Goal: Information Seeking & Learning: Understand process/instructions

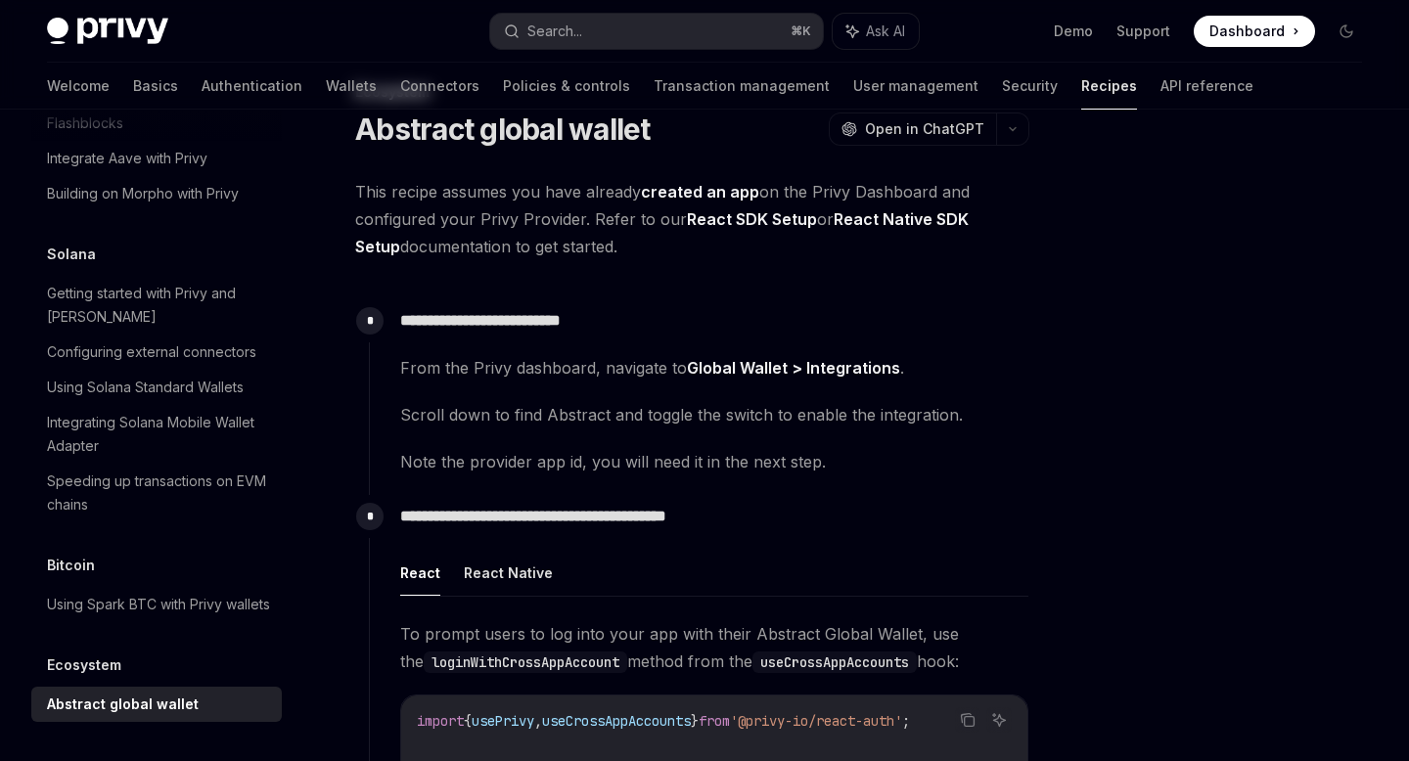
scroll to position [36, 0]
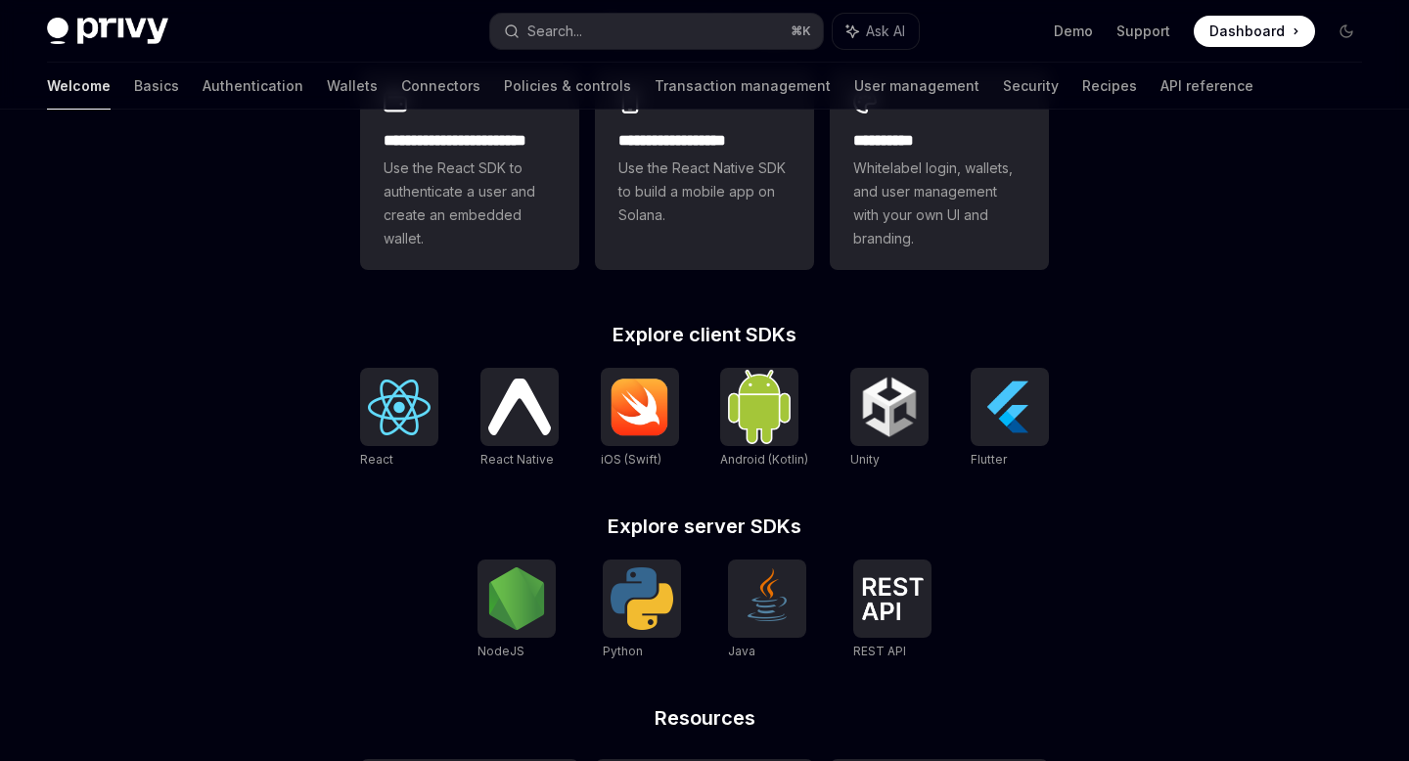
scroll to position [795, 0]
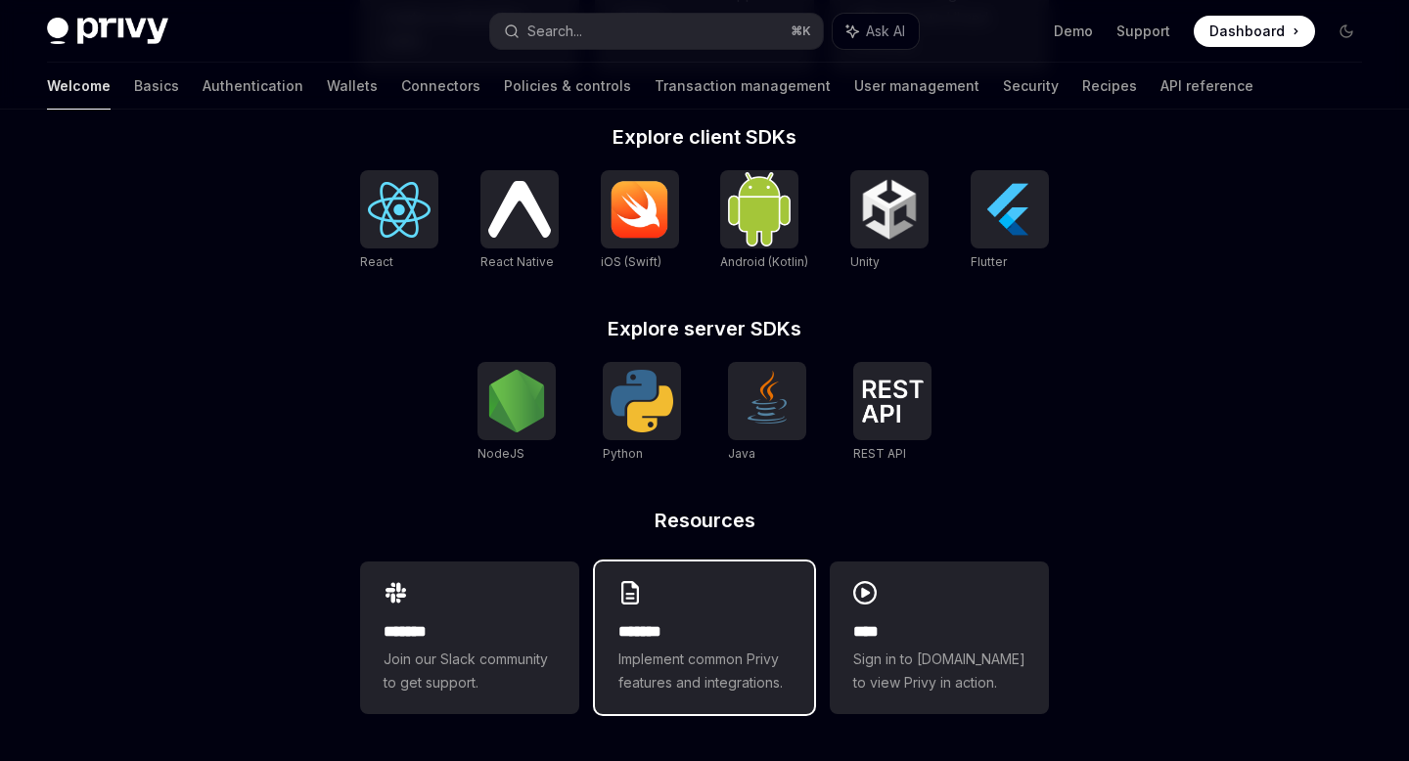
click at [769, 683] on span "Implement common Privy features and integrations." at bounding box center [705, 671] width 172 height 47
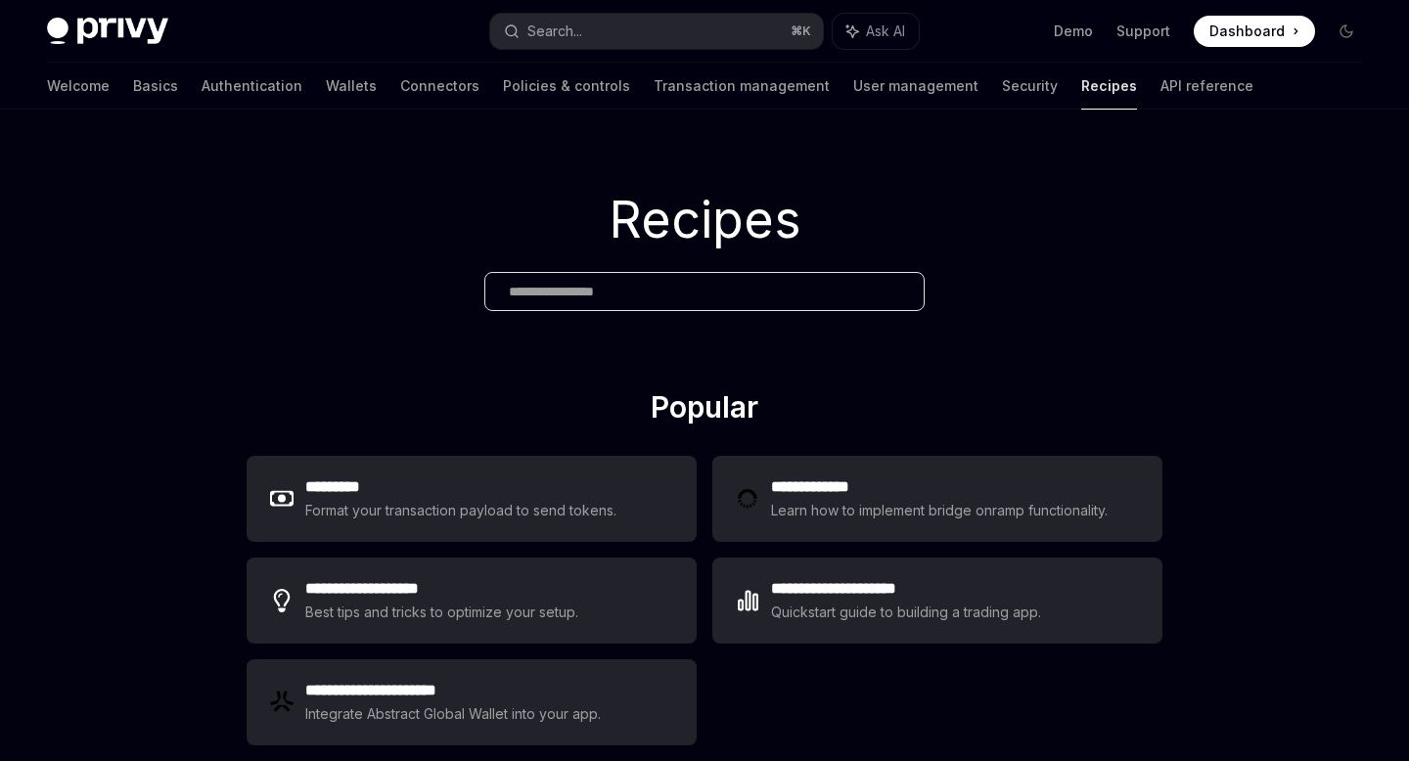
scroll to position [251, 0]
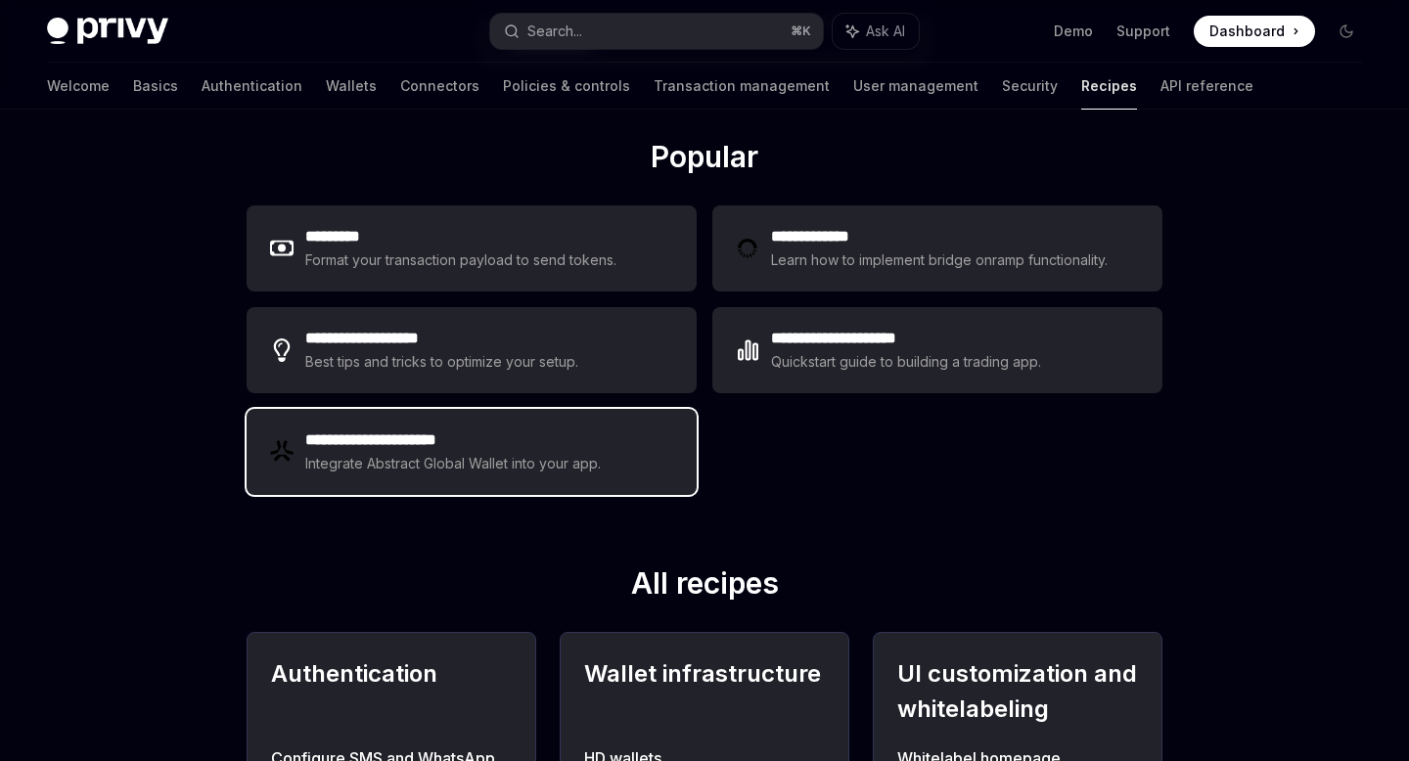
click at [380, 462] on div "Integrate Abstract Global Wallet into your app." at bounding box center [454, 463] width 298 height 23
type textarea "*"
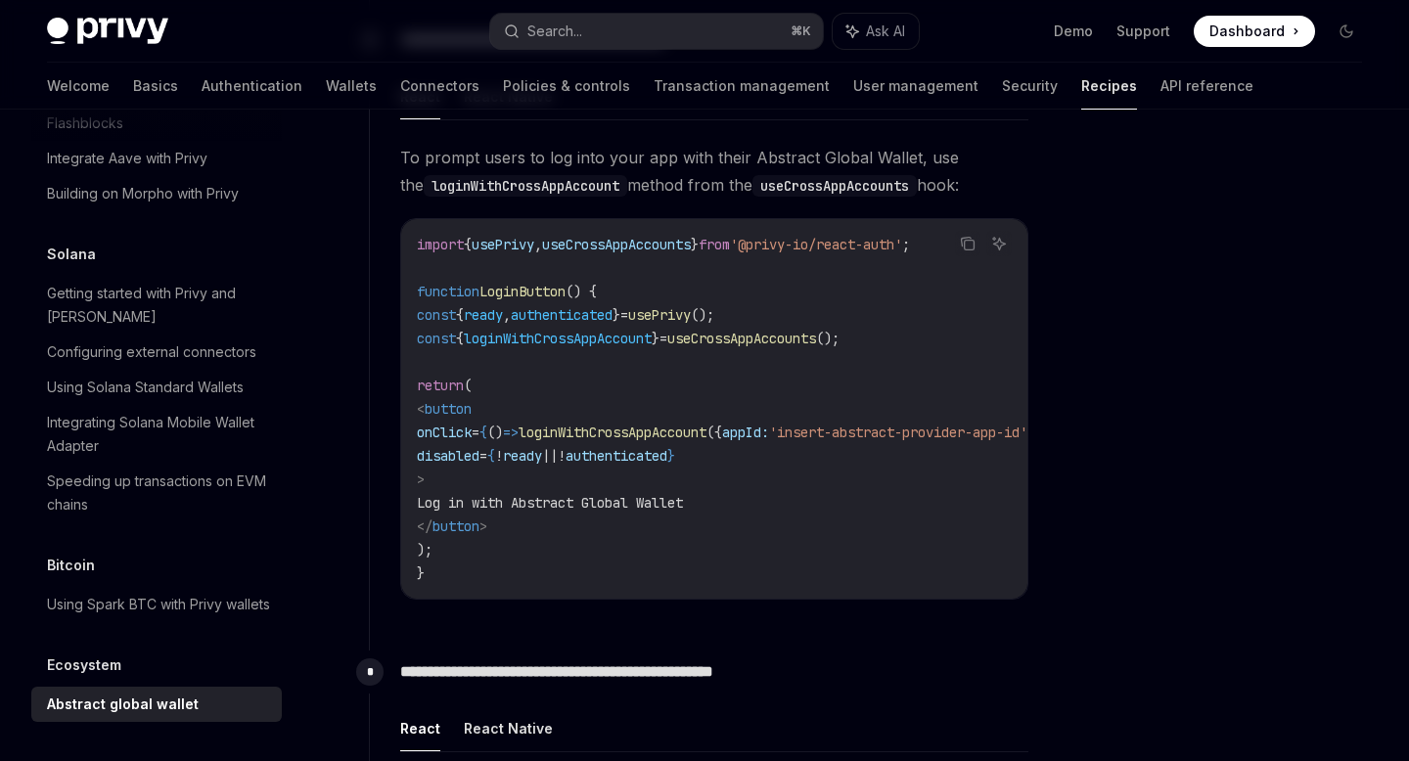
scroll to position [578, 0]
